Goal: Feedback & Contribution: Leave review/rating

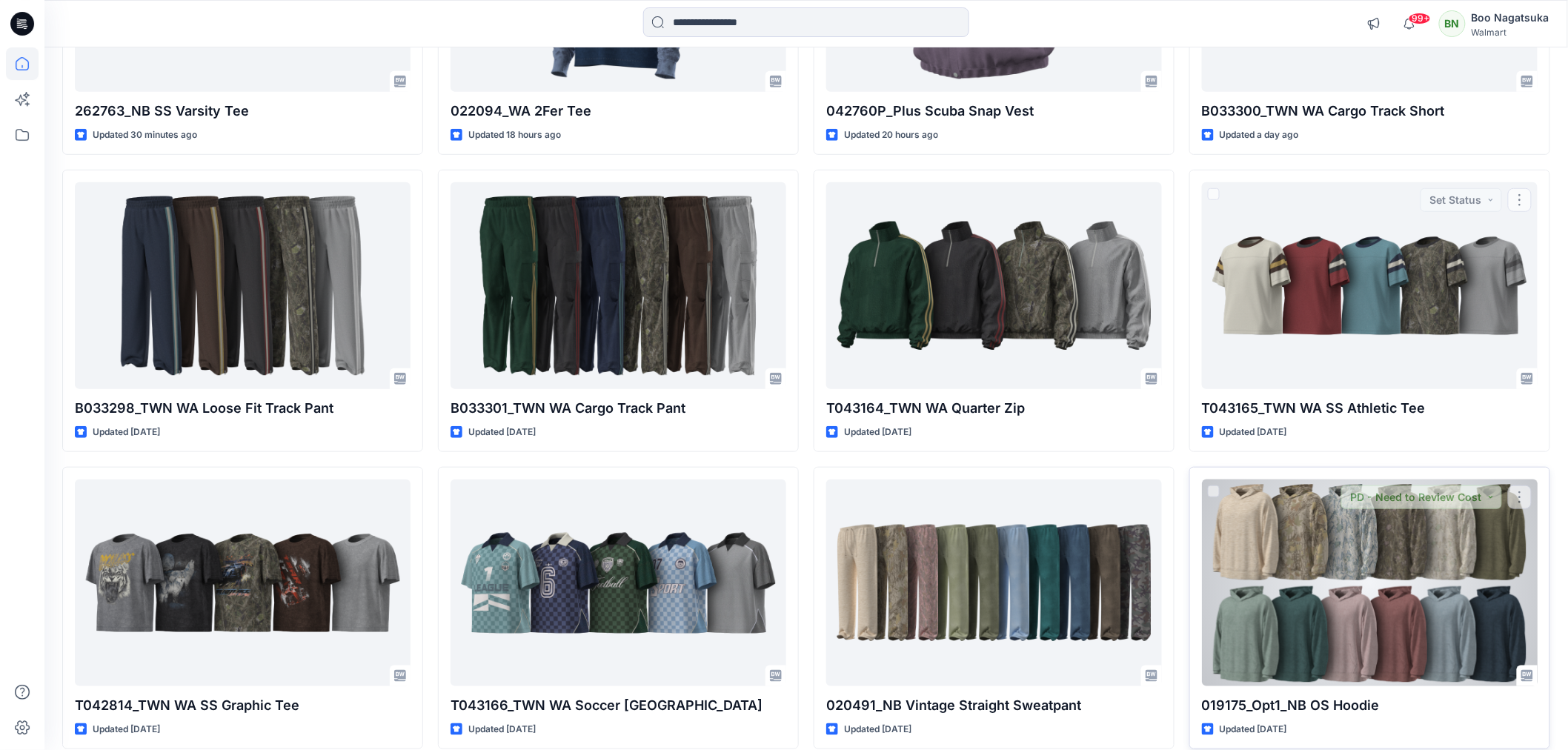
scroll to position [412, 0]
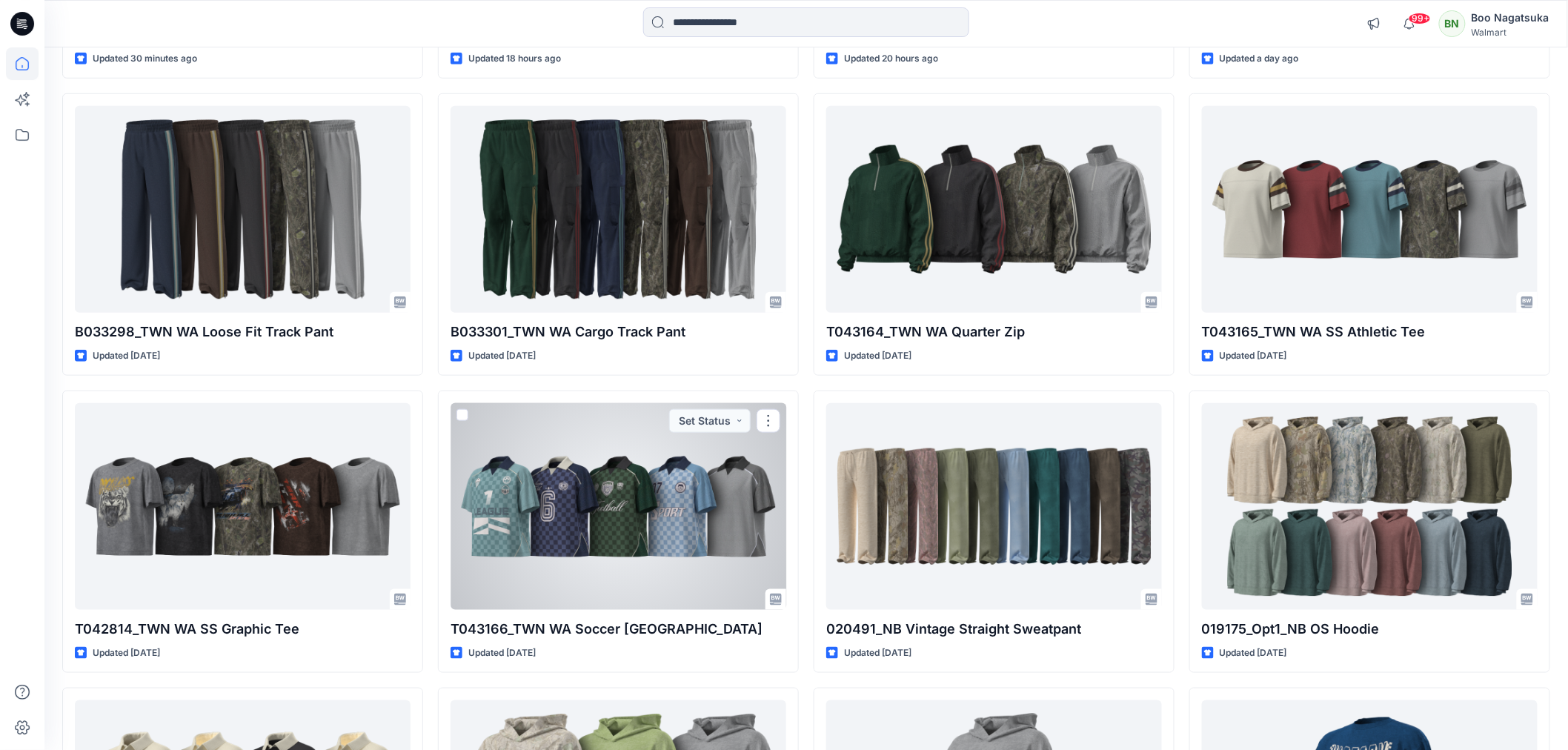
click at [684, 553] on div at bounding box center [618, 507] width 336 height 206
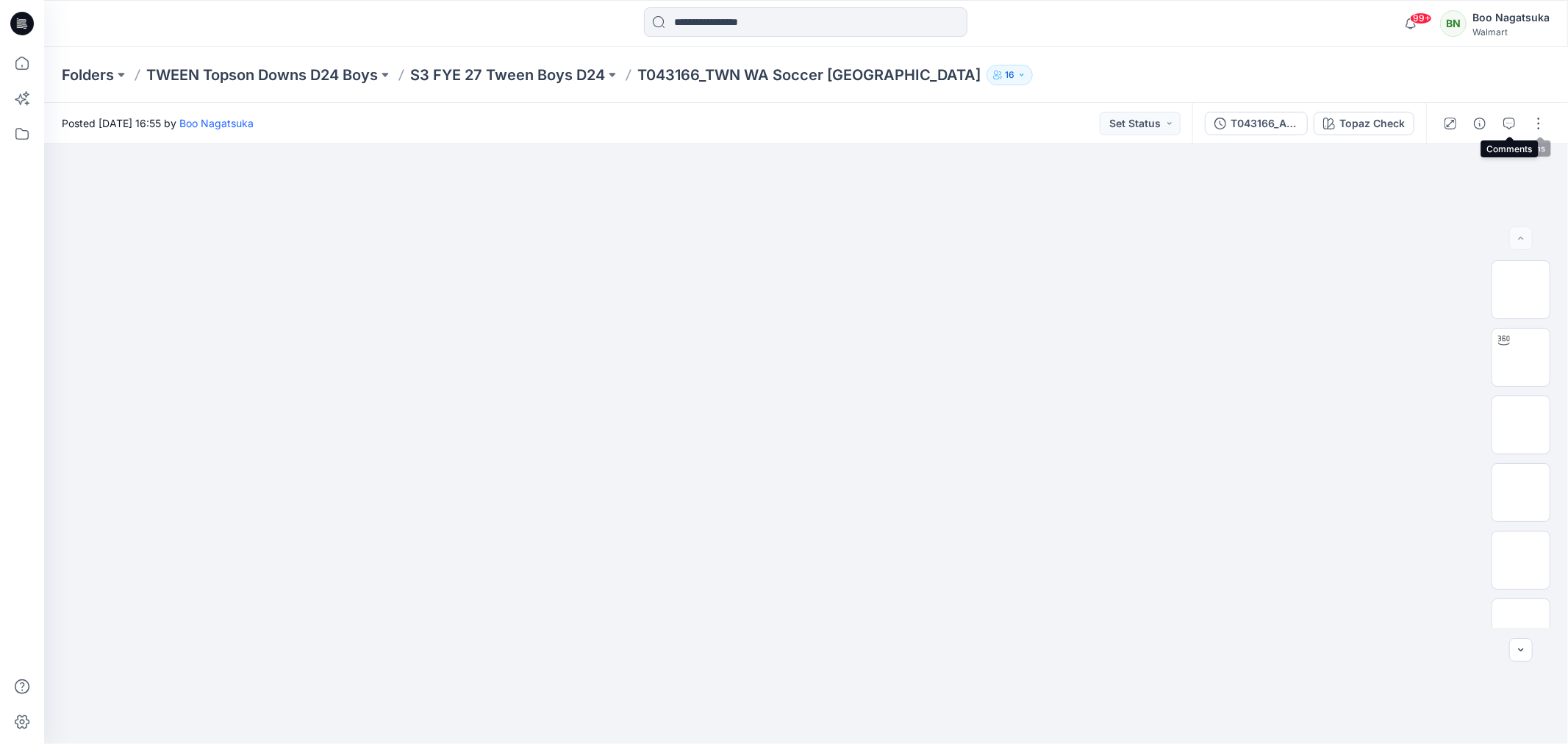
click at [1510, 125] on icon "button" at bounding box center [1509, 123] width 12 height 12
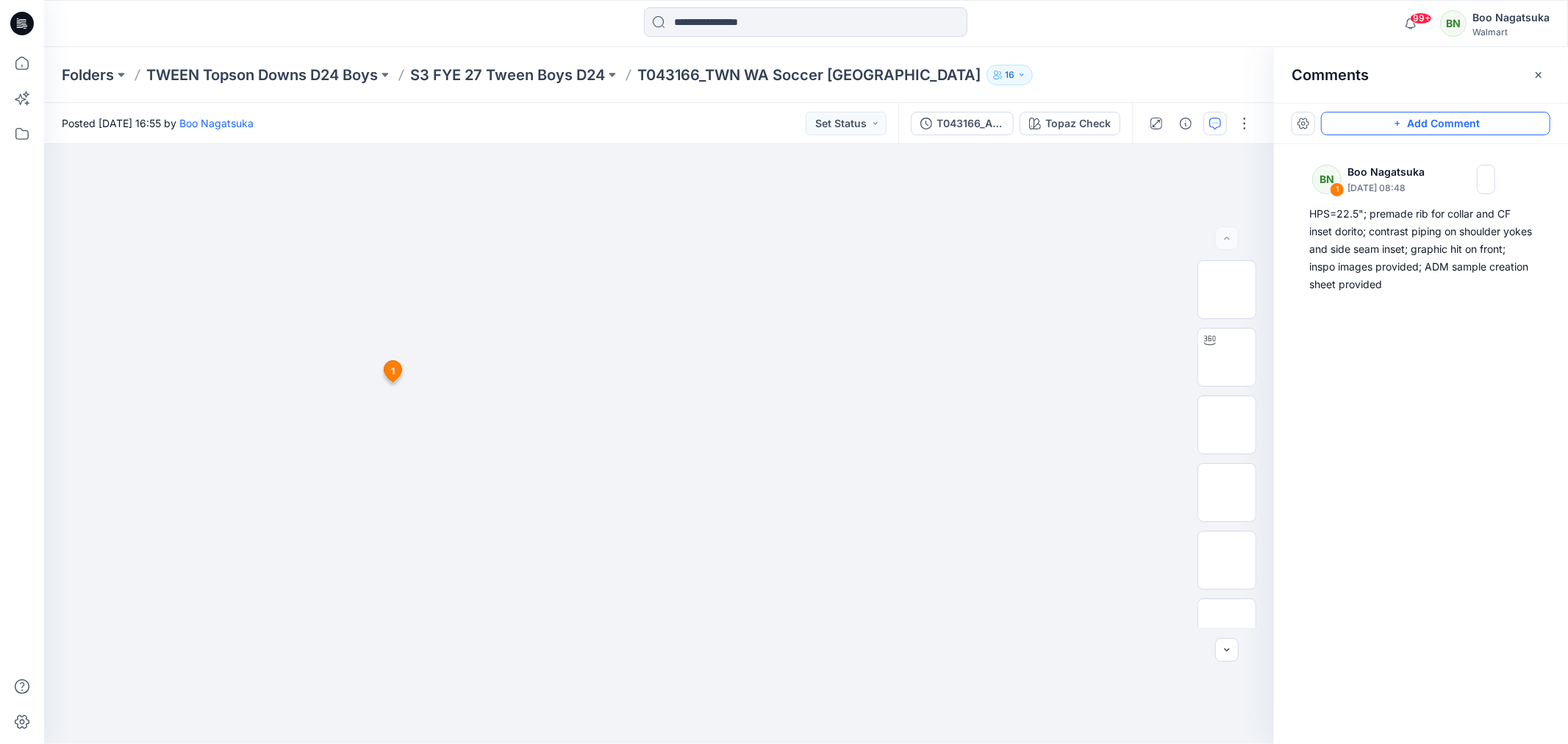
click at [1437, 119] on button "Add Comment" at bounding box center [1436, 123] width 230 height 23
click at [423, 373] on div "2 1 BN Boo Nagatsuka [DATE] 08:48 HPS=22.5"; premade rib for collar and CF inse…" at bounding box center [659, 444] width 1230 height 600
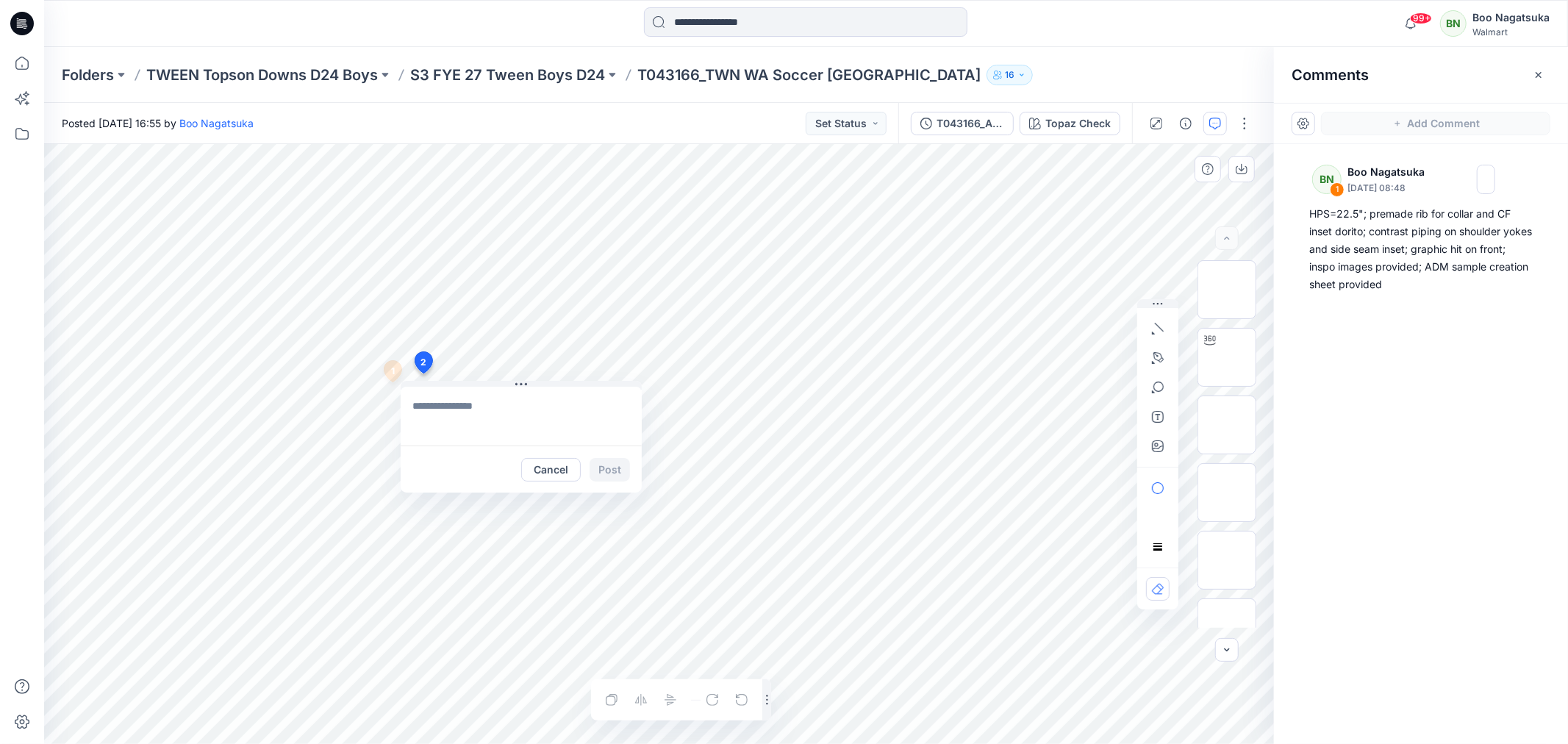
type textarea "**********"
click at [614, 468] on button "Post" at bounding box center [609, 469] width 40 height 23
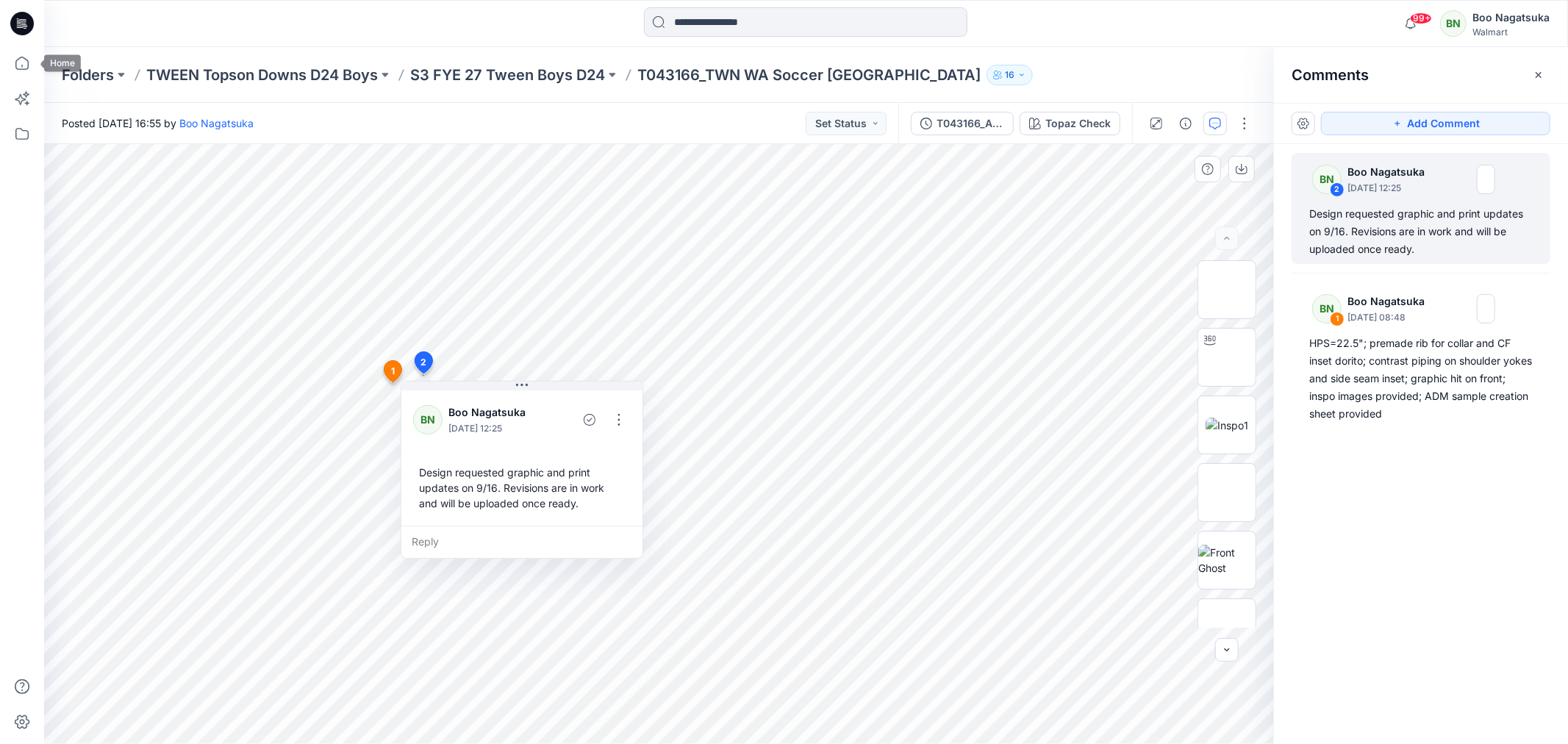
drag, startPoint x: 20, startPoint y: 61, endPoint x: 10, endPoint y: 249, distance: 188.3
click at [21, 61] on icon at bounding box center [22, 63] width 32 height 32
